Goal: Task Accomplishment & Management: Manage account settings

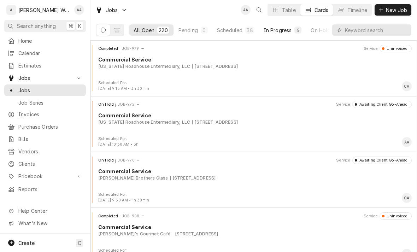
click at [281, 31] on div "In Progress" at bounding box center [277, 29] width 28 height 7
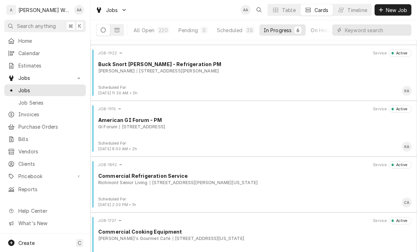
scroll to position [86, 0]
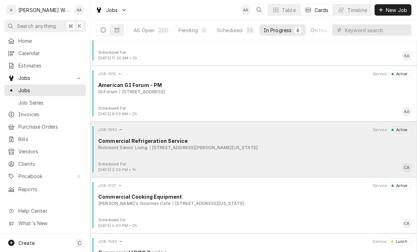
click at [350, 154] on div "JOB-1892 Service Active Commercial Refrigeration Service Richmont Senior Living…" at bounding box center [253, 143] width 321 height 35
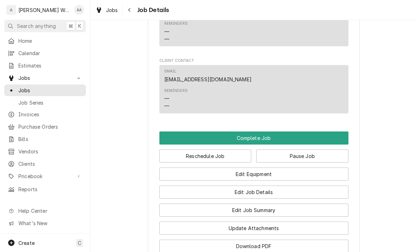
scroll to position [642, 0]
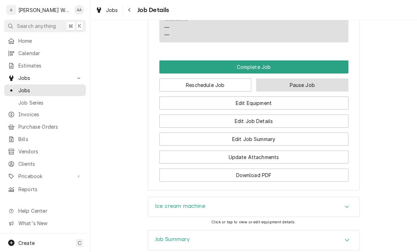
click at [331, 86] on button "Pause Job" at bounding box center [302, 84] width 92 height 13
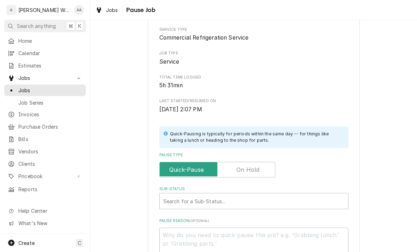
scroll to position [63, 0]
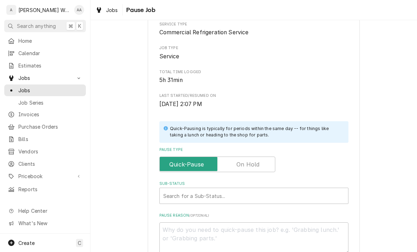
click at [265, 162] on input "Pause Type" at bounding box center [216, 164] width 109 height 16
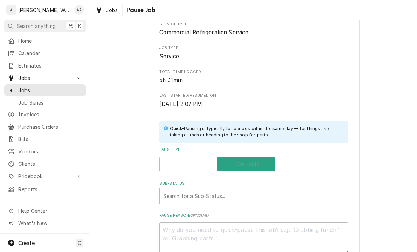
checkbox input "true"
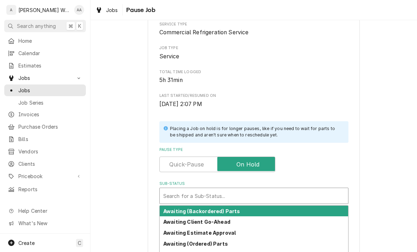
click at [317, 216] on div "Awaiting Client Go-Ahead" at bounding box center [254, 221] width 188 height 11
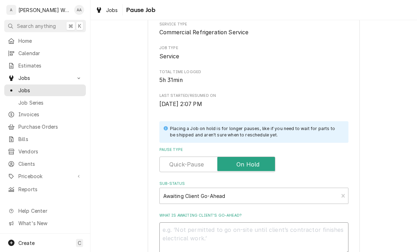
click at [303, 229] on textarea "What is awaiting client’s go-ahead?" at bounding box center [253, 238] width 189 height 32
type textarea "x"
type textarea "S"
type textarea "x"
type textarea "Se"
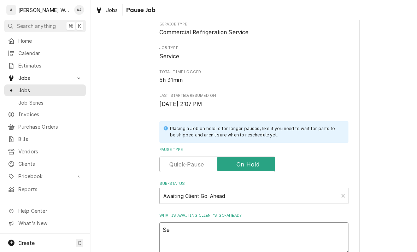
type textarea "x"
type textarea "See"
type textarea "x"
type textarea "See"
type textarea "x"
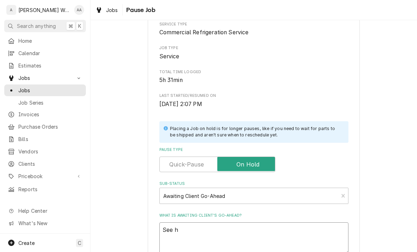
type textarea "See ho"
type textarea "x"
type textarea "See how"
type textarea "x"
type textarea "See how"
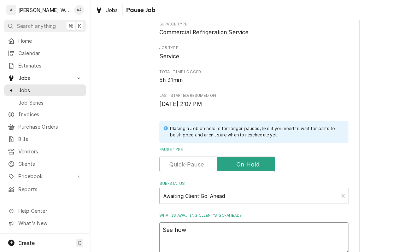
type textarea "x"
type textarea "See how i"
type textarea "x"
type textarea "See how it"
type textarea "x"
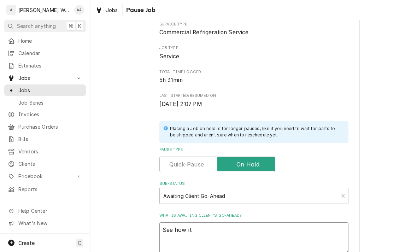
type textarea "See how it"
type textarea "x"
type textarea "See how it do"
type textarea "x"
type textarea "See how it doe"
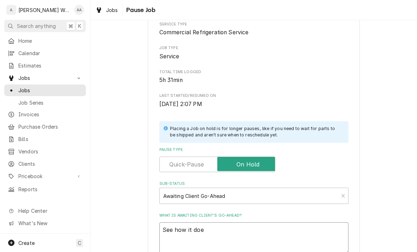
type textarea "x"
type textarea "See how it does"
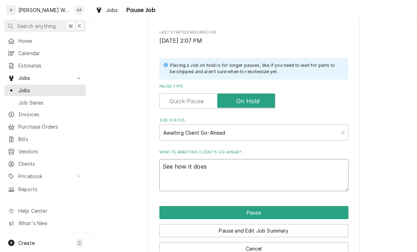
scroll to position [130, 0]
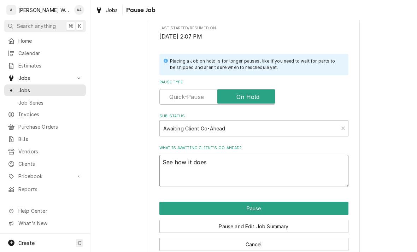
type textarea "x"
type textarea "See how it does."
type textarea "x"
type textarea "See how it does."
type textarea "x"
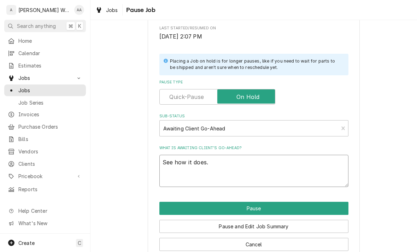
type textarea "See how it does. O"
type textarea "x"
type textarea "See how it does."
type textarea "x"
type textarea "See how it does. O"
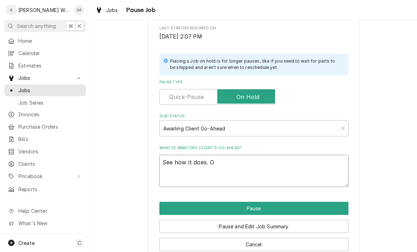
type textarea "x"
type textarea "See how it does. Or"
type textarea "x"
type textarea "See how it does. Ord"
type textarea "x"
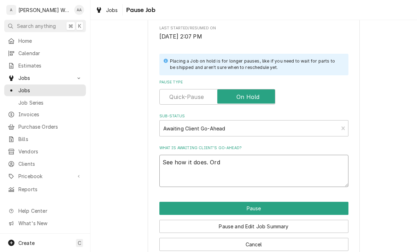
type textarea "See how it does. Orde"
type textarea "x"
type textarea "See how it does. Order"
type textarea "x"
type textarea "See how it does. Order"
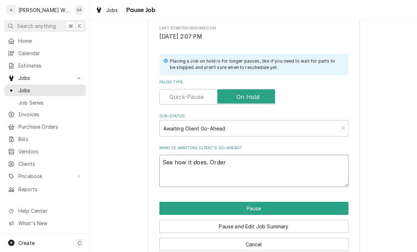
type textarea "x"
type textarea "See how it does. Order p"
type textarea "x"
type textarea "See how it does. Order pr"
type textarea "x"
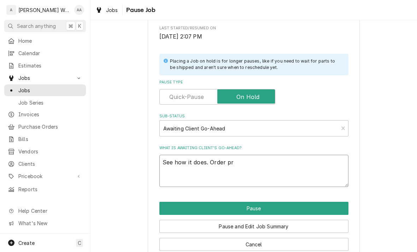
type textarea "See how it does. Order pro"
type textarea "x"
type textarea "See how it does. Order prob"
type textarea "x"
type textarea "See how it does. Order probes"
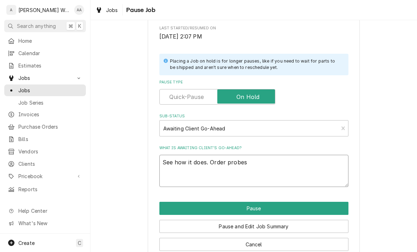
type textarea "x"
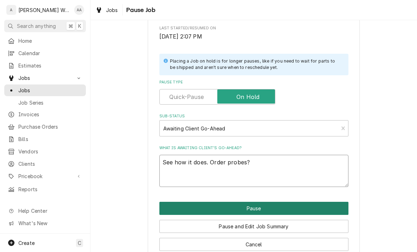
type textarea "See how it does. Order probes?"
click at [326, 208] on button "Pause" at bounding box center [253, 208] width 189 height 13
type textarea "x"
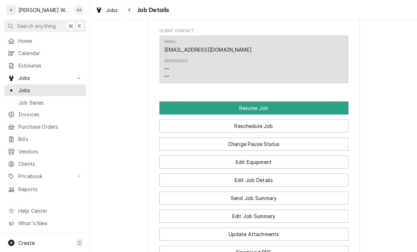
scroll to position [657, 0]
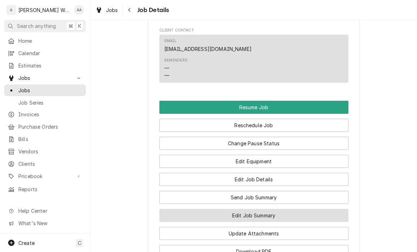
click at [323, 216] on button "Edit Job Summary" at bounding box center [253, 215] width 189 height 13
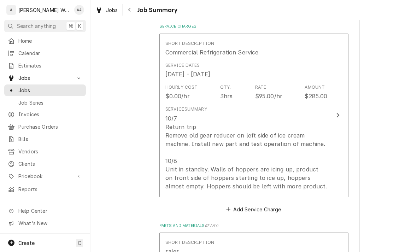
scroll to position [174, 0]
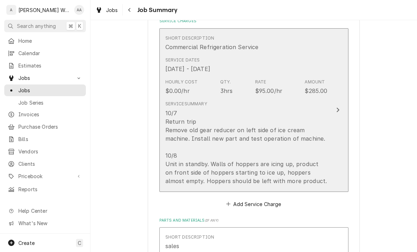
click at [327, 176] on div "10/7 Return trip Remove old gear reducer on left side of ice cream machine. Ins…" at bounding box center [246, 147] width 162 height 76
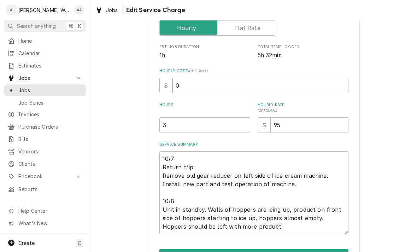
scroll to position [146, 0]
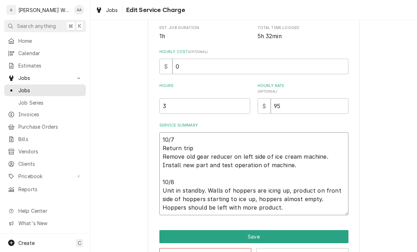
click at [325, 208] on textarea "10/7 Return trip Remove old gear reducer on left side of ice cream machine. Ins…" at bounding box center [253, 173] width 189 height 83
type textarea "x"
type textarea "10/7 Return trip Remove old gear reducer on left side of ice cream machine. Ins…"
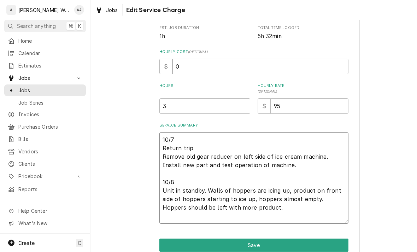
type textarea "x"
type textarea "10/7 Return trip Remove old gear reducer on left side of ice cream machine. Ins…"
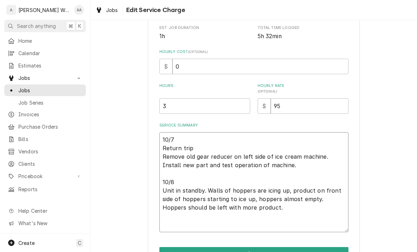
type textarea "x"
type textarea "10/7 Return trip Remove old gear reducer on left side of ice cream machine. Ins…"
type textarea "x"
type textarea "10/7 Return trip Remove old gear reducer on left side of ice cream machine. Ins…"
type textarea "x"
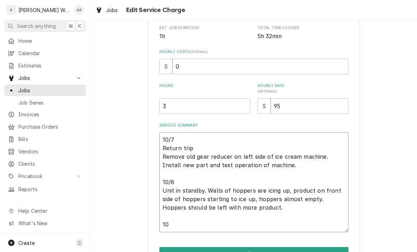
type textarea "10/7 Return trip Remove old gear reducer on left side of ice cream machine. Ins…"
type textarea "x"
type textarea "10/7 Return trip Remove old gear reducer on left side of ice cream machine. Ins…"
type textarea "x"
type textarea "10/7 Return trip Remove old gear reducer on left side of ice cream machine. Ins…"
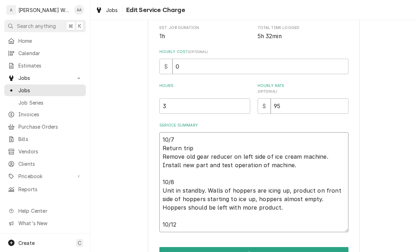
type textarea "x"
type textarea "10/7 Return trip Remove old gear reducer on left side of ice cream machine. Ins…"
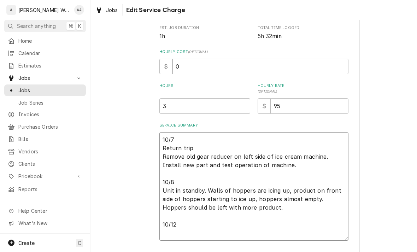
type textarea "x"
type textarea "10/7 Return trip Remove old gear reducer on left side of ice cream machine. Ins…"
type textarea "x"
type textarea "10/7 Return trip Remove old gear reducer on left side of ice cream machine. Ins…"
type textarea "x"
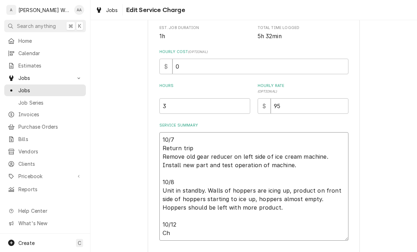
type textarea "10/7 Return trip Remove old gear reducer on left side of ice cream machine. Ins…"
type textarea "x"
type textarea "10/7 Return trip Remove old gear reducer on left side of ice cream machine. Ins…"
type textarea "x"
type textarea "10/7 Return trip Remove old gear reducer on left side of ice cream machine. Ins…"
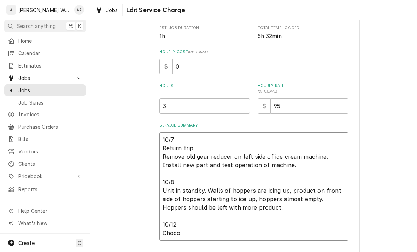
type textarea "x"
type textarea "10/7 Return trip Remove old gear reducer on left side of ice cream machine. Ins…"
type textarea "x"
type textarea "10/7 Return trip Remove old gear reducer on left side of ice cream machine. Ins…"
type textarea "x"
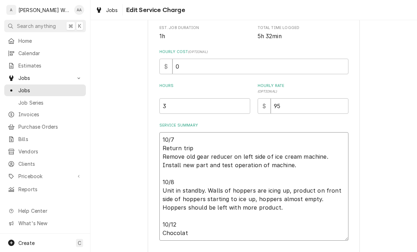
type textarea "10/7 Return trip Remove old gear reducer on left side of ice cream machine. Ins…"
type textarea "x"
type textarea "10/7 Return trip Remove old gear reducer on left side of ice cream machine. Ins…"
type textarea "x"
type textarea "10/7 Return trip Remove old gear reducer on left side of ice cream machine. Ins…"
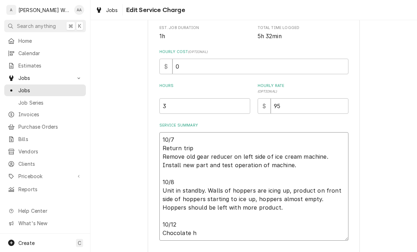
type textarea "x"
type textarea "10/7 Return trip Remove old gear reducer on left side of ice cream machine. Ins…"
type textarea "x"
type textarea "10/7 Return trip Remove old gear reducer on left side of ice cream machine. Ins…"
type textarea "x"
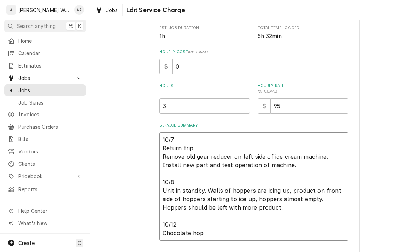
type textarea "10/7 Return trip Remove old gear reducer on left side of ice cream machine. Ins…"
type textarea "x"
type textarea "10/7 Return trip Remove old gear reducer on left side of ice cream machine. Ins…"
type textarea "x"
type textarea "10/7 Return trip Remove old gear reducer on left side of ice cream machine. Ins…"
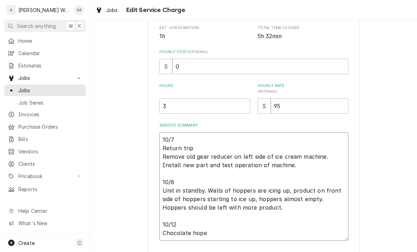
type textarea "x"
type textarea "10/7 Return trip Remove old gear reducer on left side of ice cream machine. Ins…"
type textarea "x"
type textarea "10/7 Return trip Remove old gear reducer on left side of ice cream machine. Ins…"
type textarea "x"
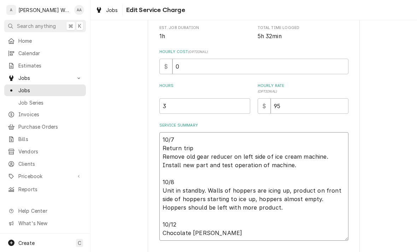
type textarea "10/7 Return trip Remove old gear reducer on left side of ice cream machine. Ins…"
type textarea "x"
type textarea "10/7 Return trip Remove old gear reducer on left side of ice cream machine. Ins…"
type textarea "x"
type textarea "10/7 Return trip Remove old gear reducer on left side of ice cream machine. Ins…"
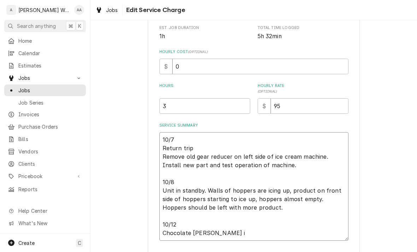
type textarea "x"
type textarea "10/7 Return trip Remove old gear reducer on left side of ice cream machine. Ins…"
type textarea "x"
type textarea "10/7 Return trip Remove old gear reducer on left side of ice cream machine. Ins…"
type textarea "x"
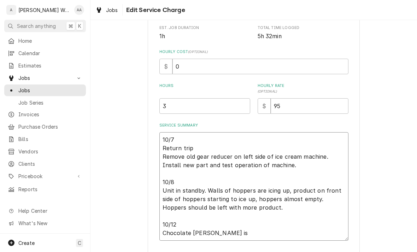
type textarea "10/7 Return trip Remove old gear reducer on left side of ice cream machine. Ins…"
type textarea "x"
type textarea "10/7 Return trip Remove old gear reducer on left side of ice cream machine. Ins…"
type textarea "x"
type textarea "10/7 Return trip Remove old gear reducer on left side of ice cream machine. Ins…"
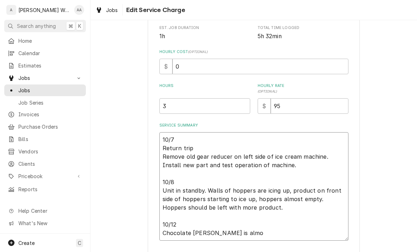
type textarea "x"
type textarea "10/7 Return trip Remove old gear reducer on left side of ice cream machine. Ins…"
type textarea "x"
type textarea "10/7 Return trip Remove old gear reducer on left side of ice cream machine. Ins…"
type textarea "x"
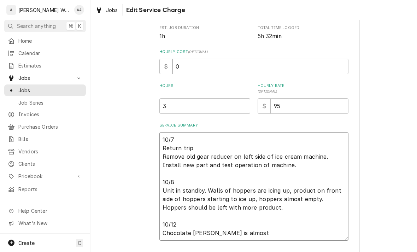
type textarea "10/7 Return trip Remove old gear reducer on left side of ice cream machine. Ins…"
type textarea "x"
type textarea "10/7 Return trip Remove old gear reducer on left side of ice cream machine. Ins…"
type textarea "x"
type textarea "10/7 Return trip Remove old gear reducer on left side of ice cream machine. Ins…"
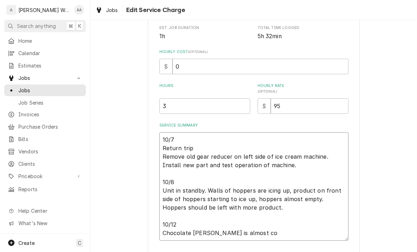
type textarea "x"
type textarea "10/7 Return trip Remove old gear reducer on left side of ice cream machine. Ins…"
type textarea "x"
type textarea "10/7 Return trip Remove old gear reducer on left side of ice cream machine. Ins…"
type textarea "x"
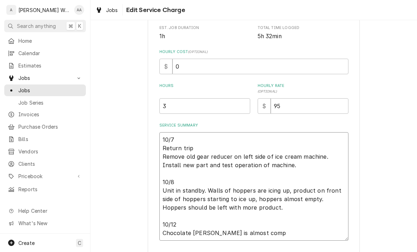
type textarea "10/7 Return trip Remove old gear reducer on left side of ice cream machine. Ins…"
type textarea "x"
type textarea "10/7 Return trip Remove old gear reducer on left side of ice cream machine. Ins…"
type textarea "x"
type textarea "10/7 Return trip Remove old gear reducer on left side of ice cream machine. Ins…"
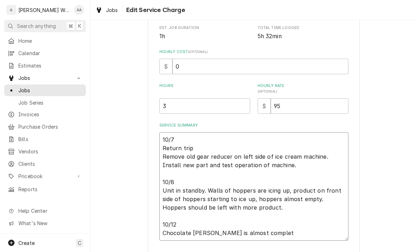
type textarea "x"
type textarea "10/7 Return trip Remove old gear reducer on left side of ice cream machine. Ins…"
type textarea "x"
type textarea "10/7 Return trip Remove old gear reducer on left side of ice cream machine. Ins…"
type textarea "x"
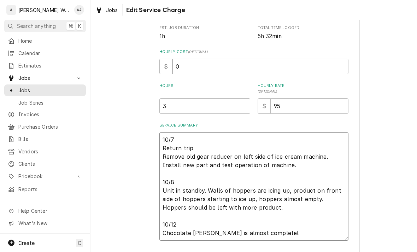
type textarea "10/7 Return trip Remove old gear reducer on left side of ice cream machine. Ins…"
type textarea "x"
type textarea "10/7 Return trip Remove old gear reducer on left side of ice cream machine. Ins…"
type textarea "x"
type textarea "10/7 Return trip Remove old gear reducer on left side of ice cream machine. Ins…"
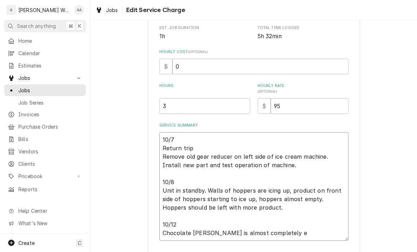
type textarea "x"
type textarea "10/7 Return trip Remove old gear reducer on left side of ice cream machine. Ins…"
type textarea "x"
type textarea "10/7 Return trip Remove old gear reducer on left side of ice cream machine. Ins…"
type textarea "x"
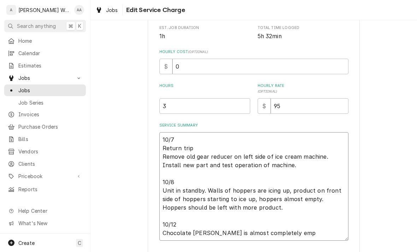
type textarea "10/7 Return trip Remove old gear reducer on left side of ice cream machine. Ins…"
type textarea "x"
type textarea "10/7 Return trip Remove old gear reducer on left side of ice cream machine. Ins…"
type textarea "x"
type textarea "10/7 Return trip Remove old gear reducer on left side of ice cream machine. Ins…"
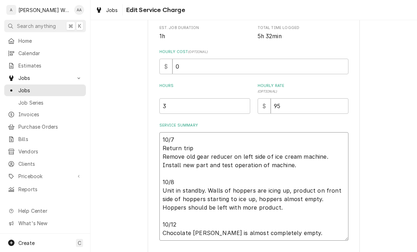
type textarea "x"
type textarea "10/7 Return trip Remove old gear reducer on left side of ice cream machine. Ins…"
type textarea "x"
type textarea "10/7 Return trip Remove old gear reducer on left side of ice cream machine. Ins…"
type textarea "x"
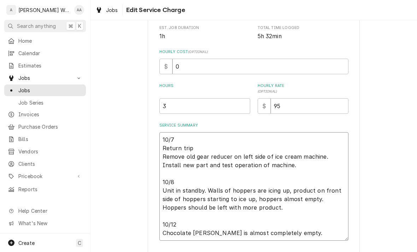
type textarea "10/7 Return trip Remove old gear reducer on left side of ice cream machine. Ins…"
type textarea "x"
type textarea "10/7 Return trip Remove old gear reducer on left side of ice cream machine. Ins…"
type textarea "x"
type textarea "10/7 Return trip Remove old gear reducer on left side of ice cream machine. Ins…"
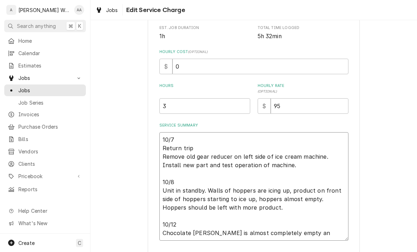
type textarea "x"
type textarea "10/7 Return trip Remove old gear reducer on left side of ice cream machine. Ins…"
type textarea "x"
type textarea "10/7 Return trip Remove old gear reducer on left side of ice cream machine. Ins…"
type textarea "x"
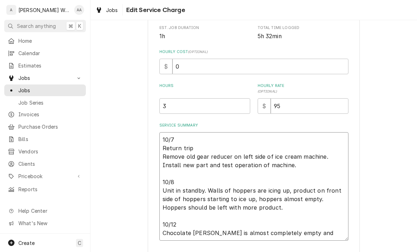
type textarea "10/7 Return trip Remove old gear reducer on left side of ice cream machine. Ins…"
type textarea "x"
type textarea "10/7 Return trip Remove old gear reducer on left side of ice cream machine. Ins…"
type textarea "x"
type textarea "10/7 Return trip Remove old gear reducer on left side of ice cream machine. Ins…"
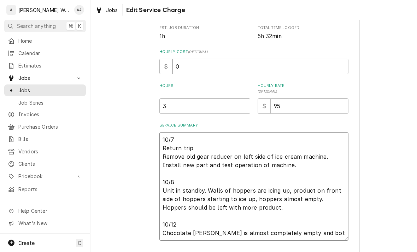
type textarea "x"
type textarea "10/7 Return trip Remove old gear reducer on left side of ice cream machine. Ins…"
type textarea "x"
type textarea "10/7 Return trip Remove old gear reducer on left side of ice cream machine. Ins…"
type textarea "x"
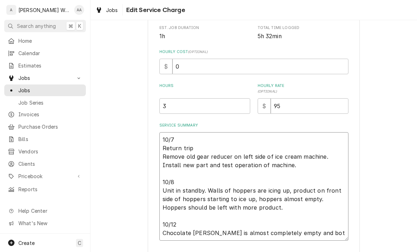
type textarea "10/7 Return trip Remove old gear reducer on left side of ice cream machine. Ins…"
type textarea "x"
type textarea "10/7 Return trip Remove old gear reducer on left side of ice cream machine. Ins…"
type textarea "x"
type textarea "10/7 Return trip Remove old gear reducer on left side of ice cream machine. Ins…"
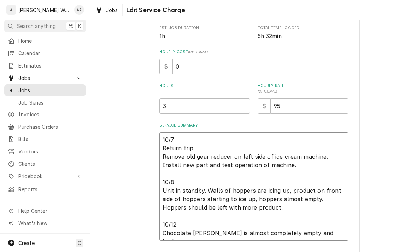
type textarea "x"
type textarea "10/7 Return trip Remove old gear reducer on left side of ice cream machine. Ins…"
type textarea "x"
type textarea "10/7 Return trip Remove old gear reducer on left side of ice cream machine. Ins…"
type textarea "x"
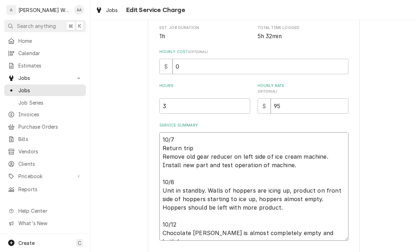
type textarea "10/7 Return trip Remove old gear reducer on left side of ice cream machine. Ins…"
type textarea "x"
type textarea "10/7 Return trip Remove old gear reducer on left side of ice cream machine. Ins…"
type textarea "x"
type textarea "10/7 Return trip Remove old gear reducer on left side of ice cream machine. Ins…"
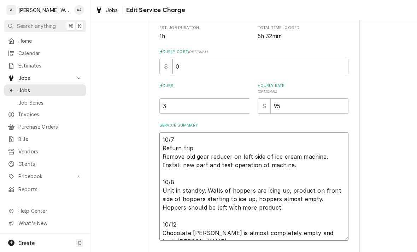
type textarea "x"
type textarea "10/7 Return trip Remove old gear reducer on left side of ice cream machine. Ins…"
type textarea "x"
type textarea "10/7 Return trip Remove old gear reducer on left side of ice cream machine. Ins…"
type textarea "x"
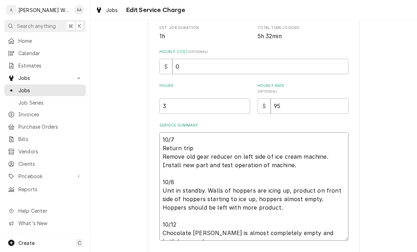
type textarea "10/7 Return trip Remove old gear reducer on left side of ice cream machine. Ins…"
type textarea "x"
type textarea "10/7 Return trip Remove old gear reducer on left side of ice cream machine. Ins…"
type textarea "x"
type textarea "10/7 Return trip Remove old gear reducer on left side of ice cream machine. Ins…"
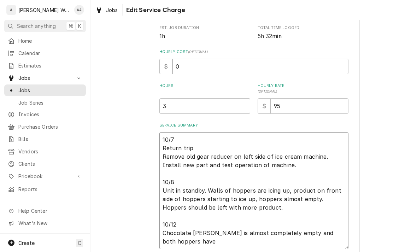
type textarea "x"
type textarea "10/7 Return trip Remove old gear reducer on left side of ice cream machine. Ins…"
type textarea "x"
type textarea "10/7 Return trip Remove old gear reducer on left side of ice cream machine. Ins…"
type textarea "x"
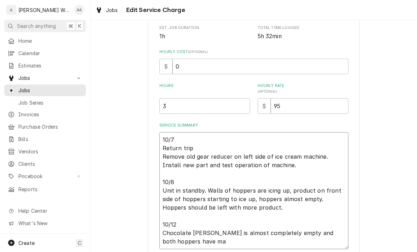
type textarea "10/7 Return trip Remove old gear reducer on left side of ice cream machine. Ins…"
type textarea "x"
type textarea "10/7 Return trip Remove old gear reducer on left side of ice cream machine. Ins…"
type textarea "x"
type textarea "10/7 Return trip Remove old gear reducer on left side of ice cream machine. Ins…"
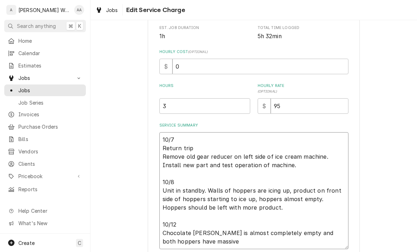
type textarea "x"
type textarea "10/7 Return trip Remove old gear reducer on left side of ice cream machine. Ins…"
type textarea "x"
type textarea "10/7 Return trip Remove old gear reducer on left side of ice cream machine. Ins…"
type textarea "x"
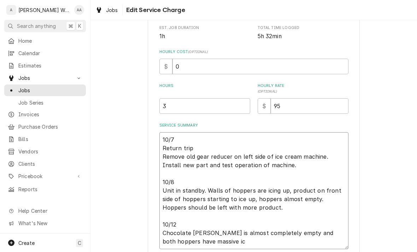
type textarea "10/7 Return trip Remove old gear reducer on left side of ice cream machine. Ins…"
type textarea "x"
type textarea "10/7 Return trip Remove old gear reducer on left side of ice cream machine. Ins…"
type textarea "x"
type textarea "10/7 Return trip Remove old gear reducer on left side of ice cream machine. Ins…"
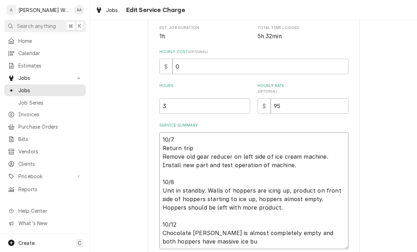
type textarea "x"
type textarea "10/7 Return trip Remove old gear reducer on left side of ice cream machine. Ins…"
type textarea "x"
type textarea "10/7 Return trip Remove old gear reducer on left side of ice cream machine. Ins…"
type textarea "x"
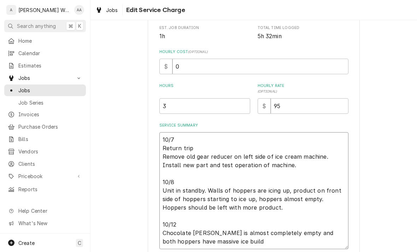
type textarea "10/7 Return trip Remove old gear reducer on left side of ice cream machine. Ins…"
type textarea "x"
type textarea "10/7 Return trip Remove old gear reducer on left side of ice cream machine. Ins…"
type textarea "x"
type textarea "10/7 Return trip Remove old gear reducer on left side of ice cream machine. Ins…"
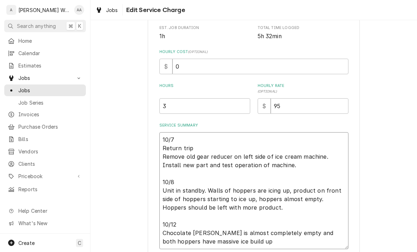
type textarea "x"
type textarea "10/7 Return trip Remove old gear reducer on left side of ice cream machine. Ins…"
type textarea "x"
type textarea "10/7 Return trip Remove old gear reducer on left side of ice cream machine. Ins…"
type textarea "x"
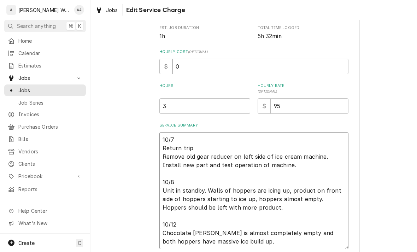
type textarea "10/7 Return trip Remove old gear reducer on left side of ice cream machine. Ins…"
type textarea "x"
type textarea "10/7 Return trip Remove old gear reducer on left side of ice cream machine. Ins…"
type textarea "x"
type textarea "10/7 Return trip Remove old gear reducer on left side of ice cream machine. Ins…"
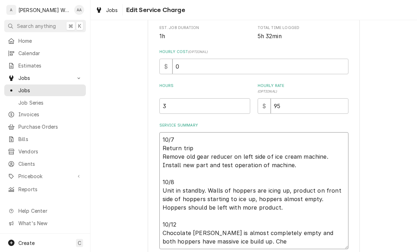
type textarea "x"
type textarea "10/7 Return trip Remove old gear reducer on left side of ice cream machine. Ins…"
type textarea "x"
type textarea "10/7 Return trip Remove old gear reducer on left side of ice cream machine. Ins…"
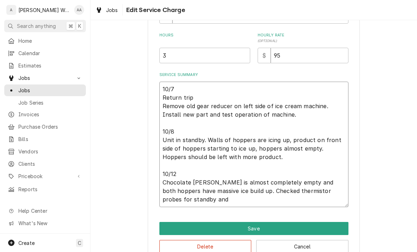
scroll to position [196, 0]
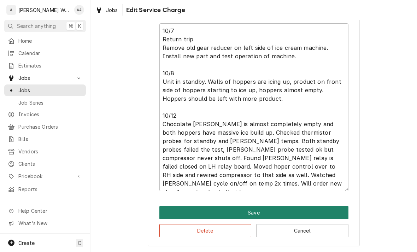
click at [327, 215] on button "Save" at bounding box center [253, 212] width 189 height 13
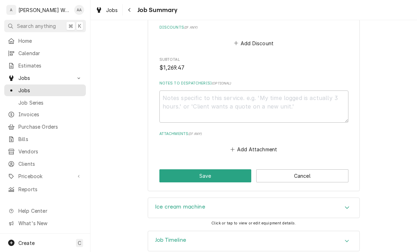
click at [347, 237] on div "Accordion Header" at bounding box center [346, 241] width 11 height 8
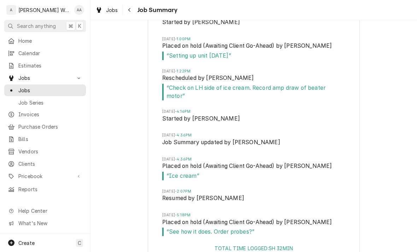
scroll to position [1032, 0]
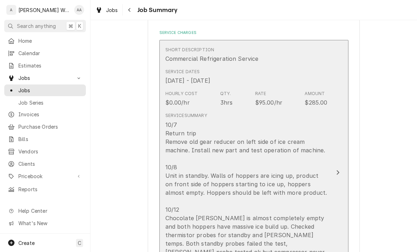
click at [324, 210] on div "10/7 Return trip Remove old gear reducer on left side of ice cream machine. Ins…" at bounding box center [246, 209] width 162 height 178
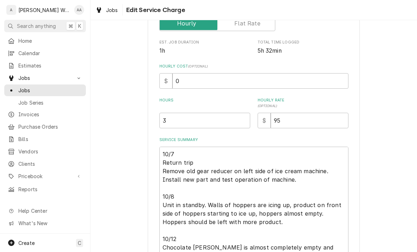
scroll to position [132, 0]
click at [191, 123] on input "3" at bounding box center [204, 121] width 91 height 16
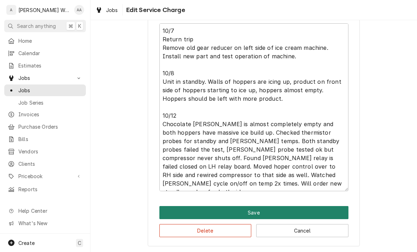
click at [176, 212] on button "Save" at bounding box center [253, 212] width 189 height 13
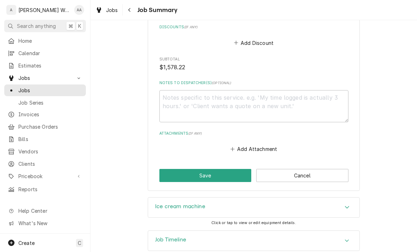
scroll to position [764, 0]
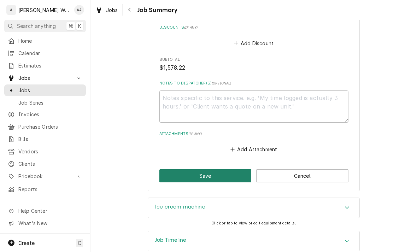
click at [172, 169] on button "Save" at bounding box center [205, 175] width 92 height 13
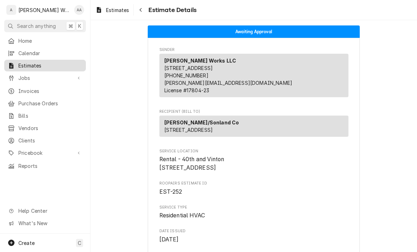
click at [34, 62] on span "Estimates" at bounding box center [50, 65] width 64 height 7
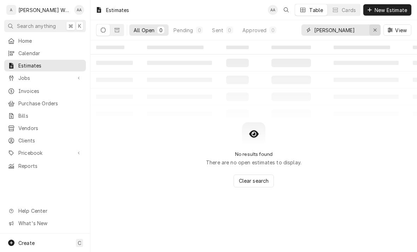
click at [373, 29] on icon "Erase input" at bounding box center [375, 30] width 4 height 5
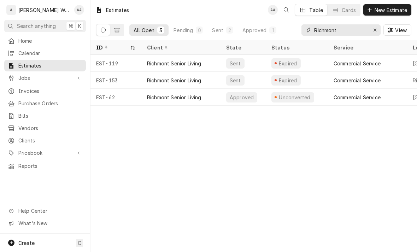
type input "Richmont"
click at [117, 29] on icon "Dynamic Content Wrapper" at bounding box center [116, 30] width 5 height 4
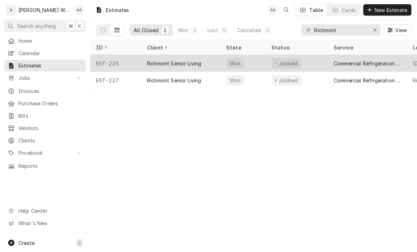
click at [112, 60] on div "EST-225" at bounding box center [115, 63] width 51 height 17
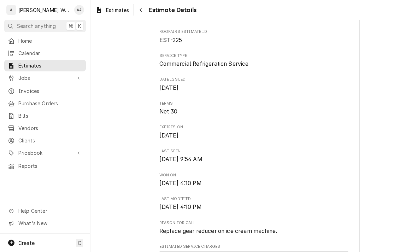
scroll to position [151, 0]
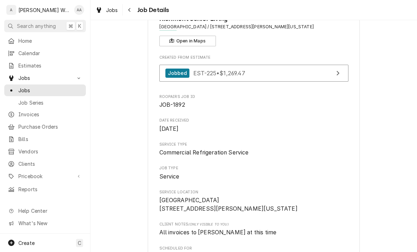
scroll to position [44, 0]
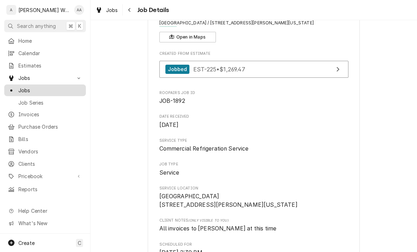
click at [23, 87] on span "Jobs" at bounding box center [50, 90] width 64 height 7
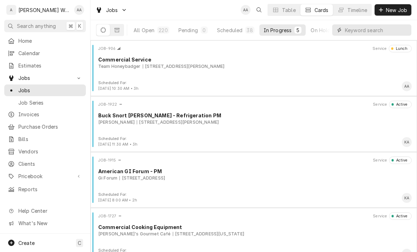
click at [377, 30] on input "Dynamic Content Wrapper" at bounding box center [376, 29] width 63 height 11
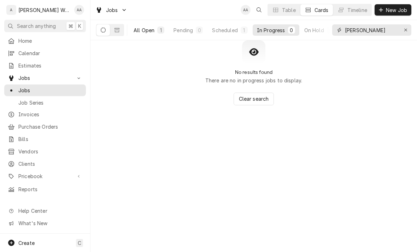
type input "Lula"
click at [147, 30] on div "All Open" at bounding box center [143, 29] width 21 height 7
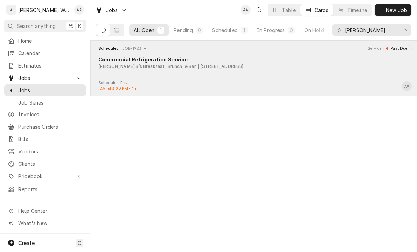
click at [351, 79] on div "Scheduled JOB-1923 Service Past Due Commercial Refrigeration Service Lula B’s B…" at bounding box center [253, 62] width 321 height 35
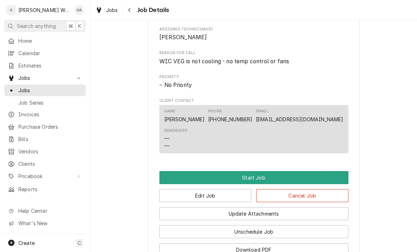
scroll to position [294, 0]
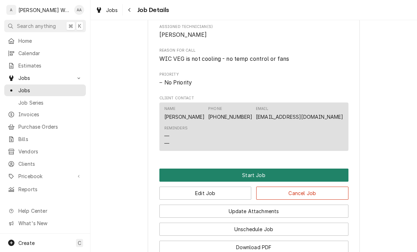
click at [335, 175] on button "Start Job" at bounding box center [253, 174] width 189 height 13
